Goal: Task Accomplishment & Management: Complete application form

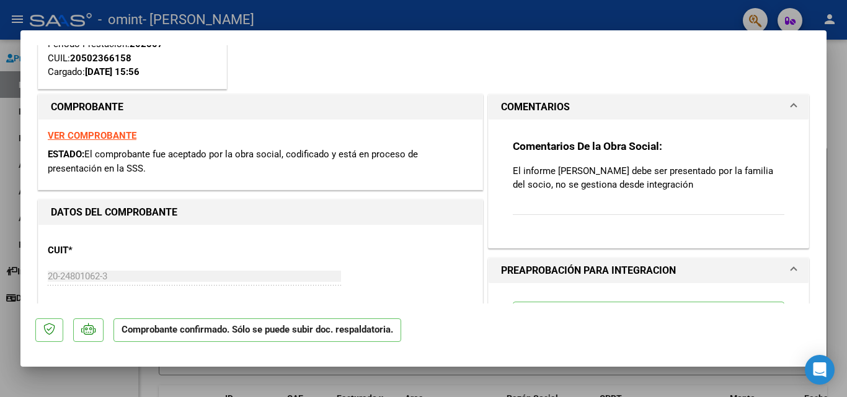
scroll to position [112, 0]
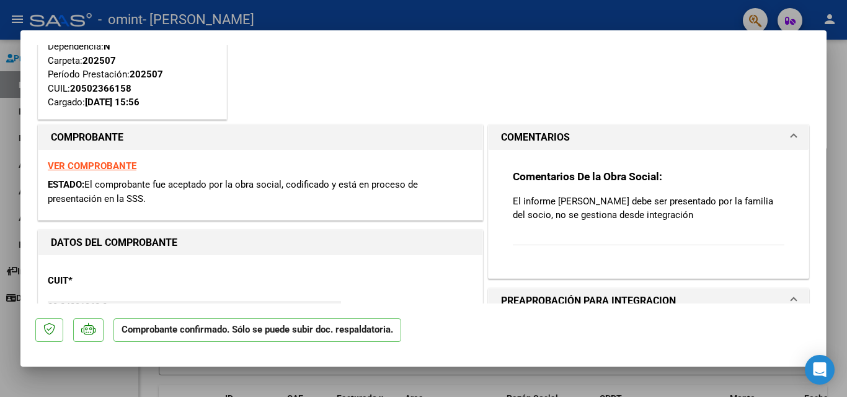
click at [120, 167] on strong "VER COMPROBANTE" at bounding box center [92, 166] width 89 height 11
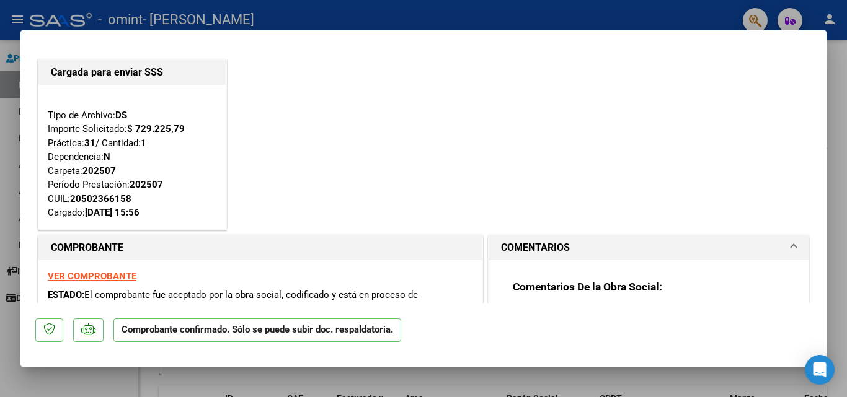
scroll to position [0, 0]
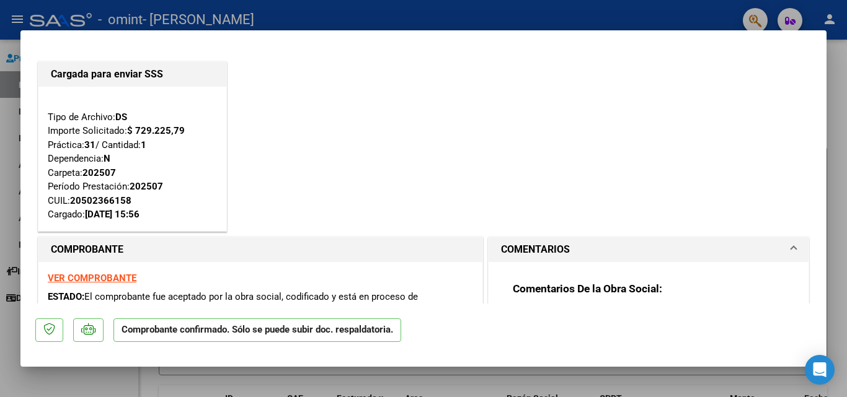
click at [348, 12] on div at bounding box center [423, 198] width 847 height 397
type input "$ 0,00"
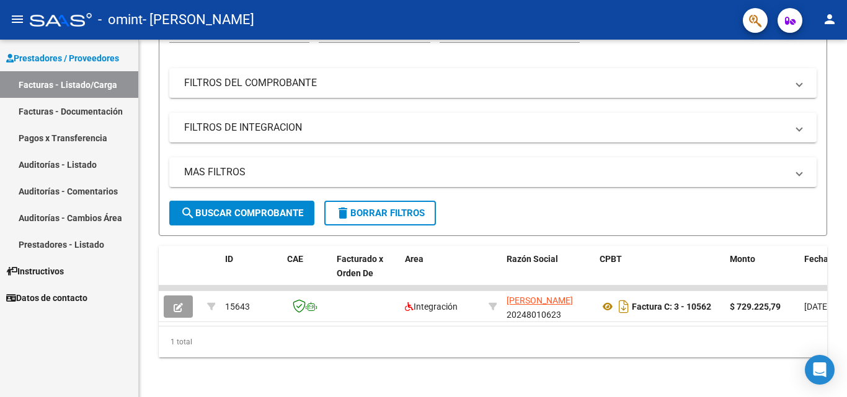
click at [846, 2] on mat-toolbar "menu - omint - [PERSON_NAME] person" at bounding box center [423, 20] width 847 height 40
click at [839, 20] on button "person" at bounding box center [829, 19] width 25 height 25
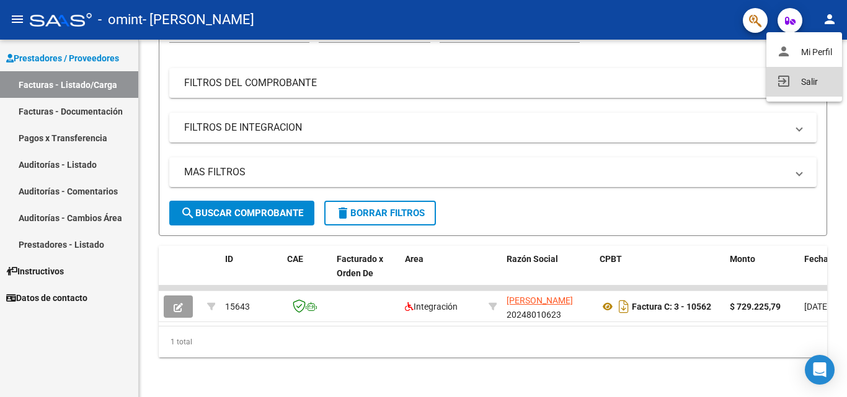
click at [780, 84] on mat-icon "exit_to_app" at bounding box center [783, 81] width 15 height 15
